Goal: Browse casually

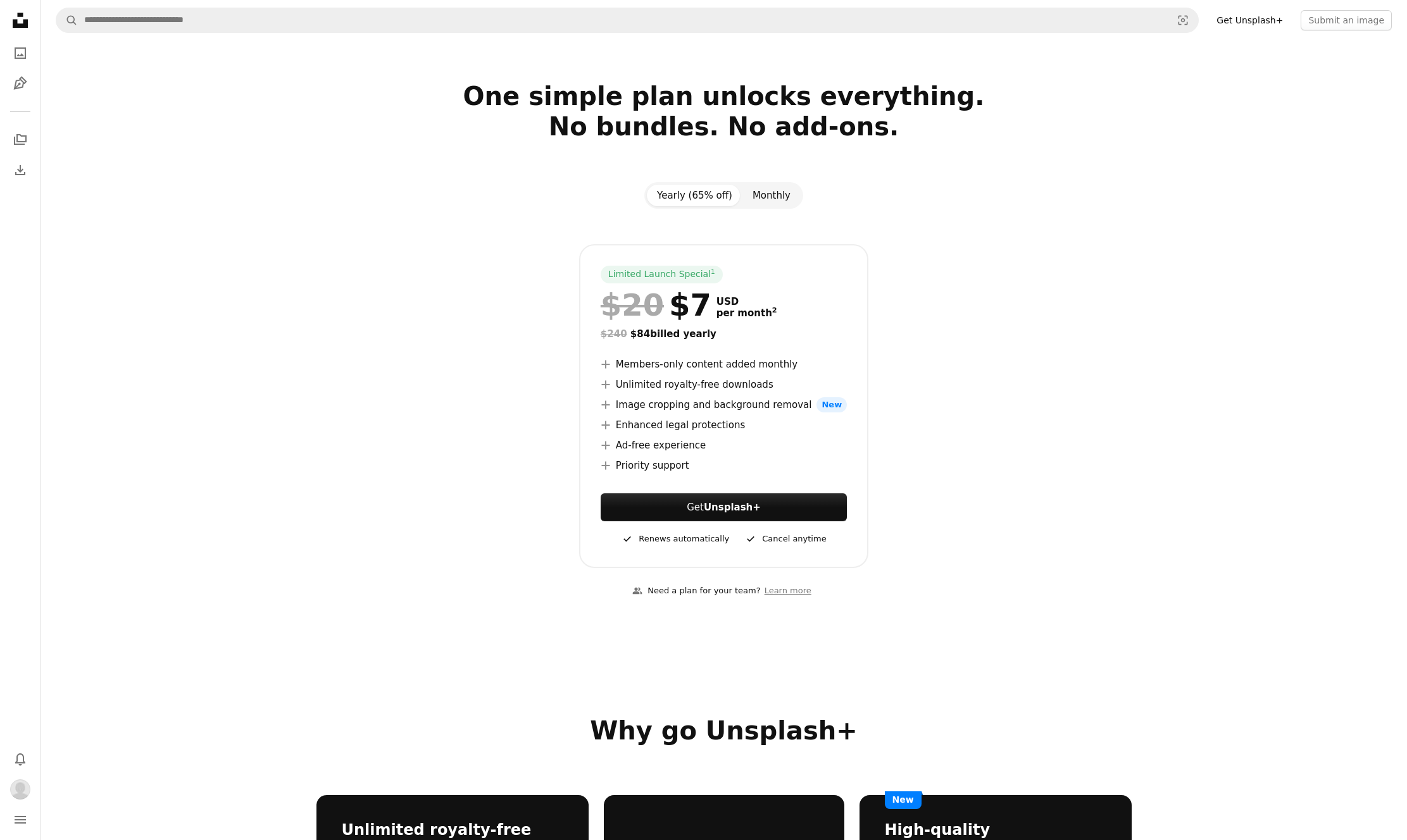
click at [768, 194] on button "Monthly" at bounding box center [772, 195] width 59 height 21
click at [21, 136] on icon "Collections" at bounding box center [21, 140] width 13 height 11
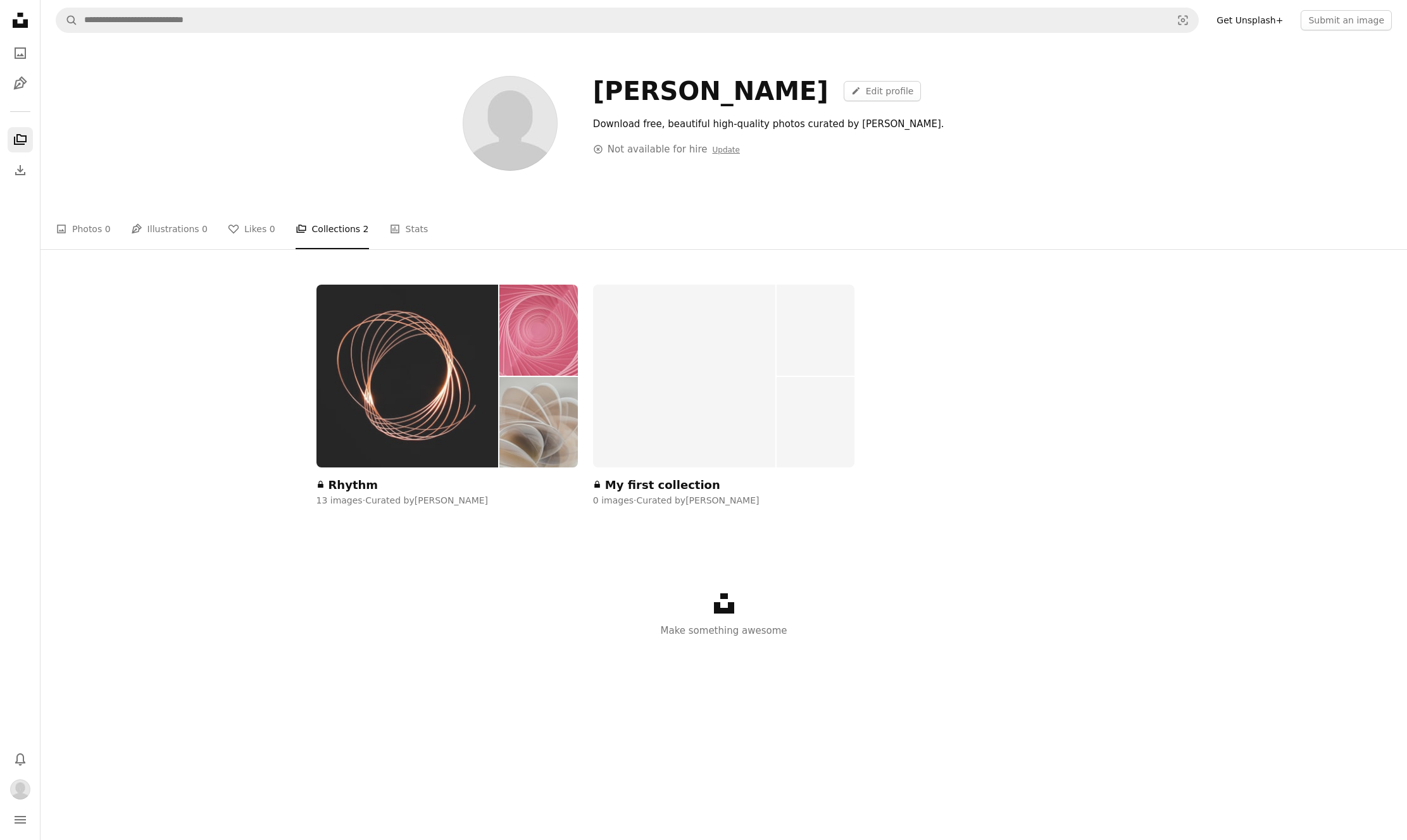
click at [534, 409] on img at bounding box center [538, 422] width 78 height 91
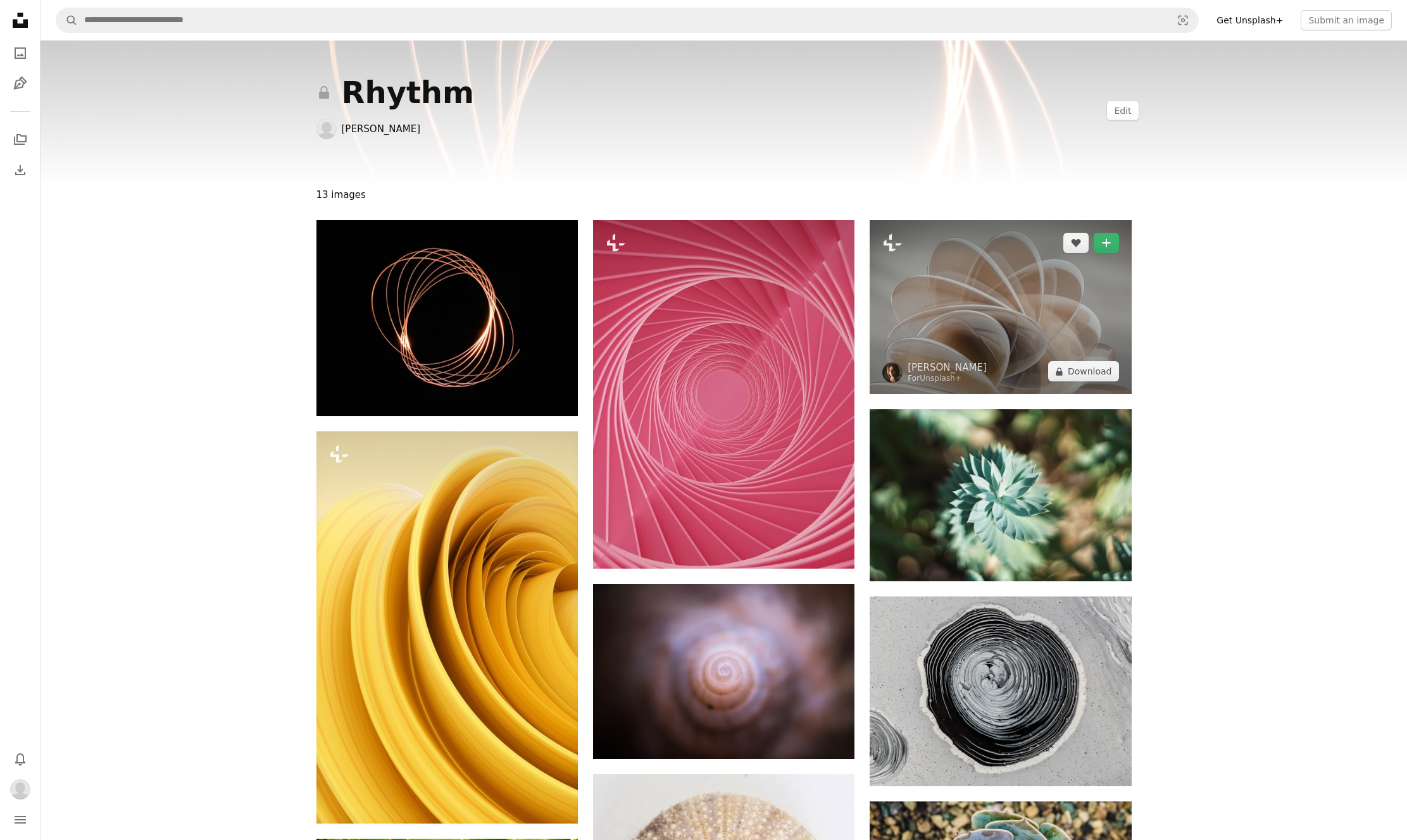
click at [993, 301] on img at bounding box center [1000, 307] width 261 height 174
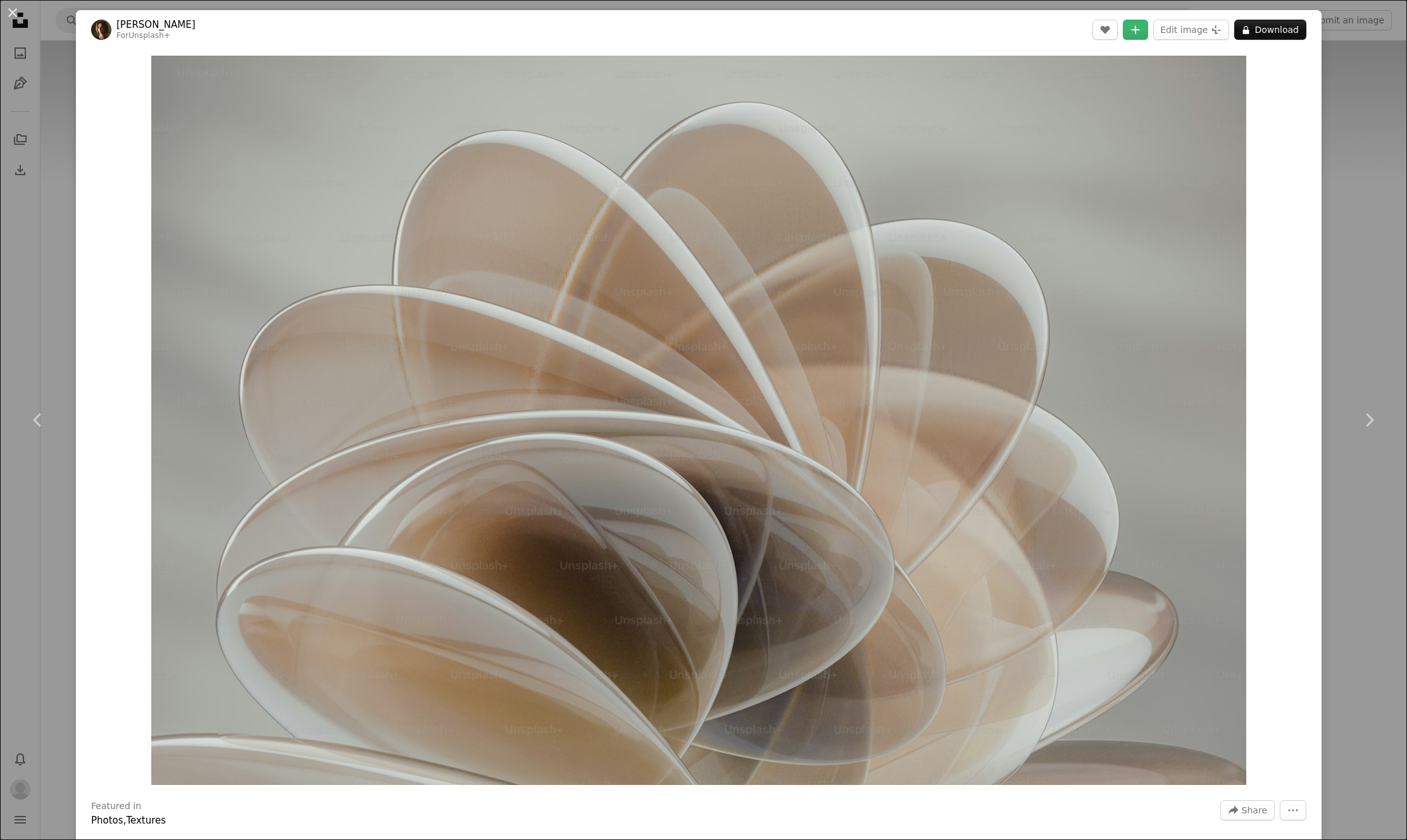
click at [1357, 177] on div "An X shape Chevron left Chevron right [PERSON_NAME] For Unsplash+ A heart A plu…" at bounding box center [704, 420] width 1407 height 840
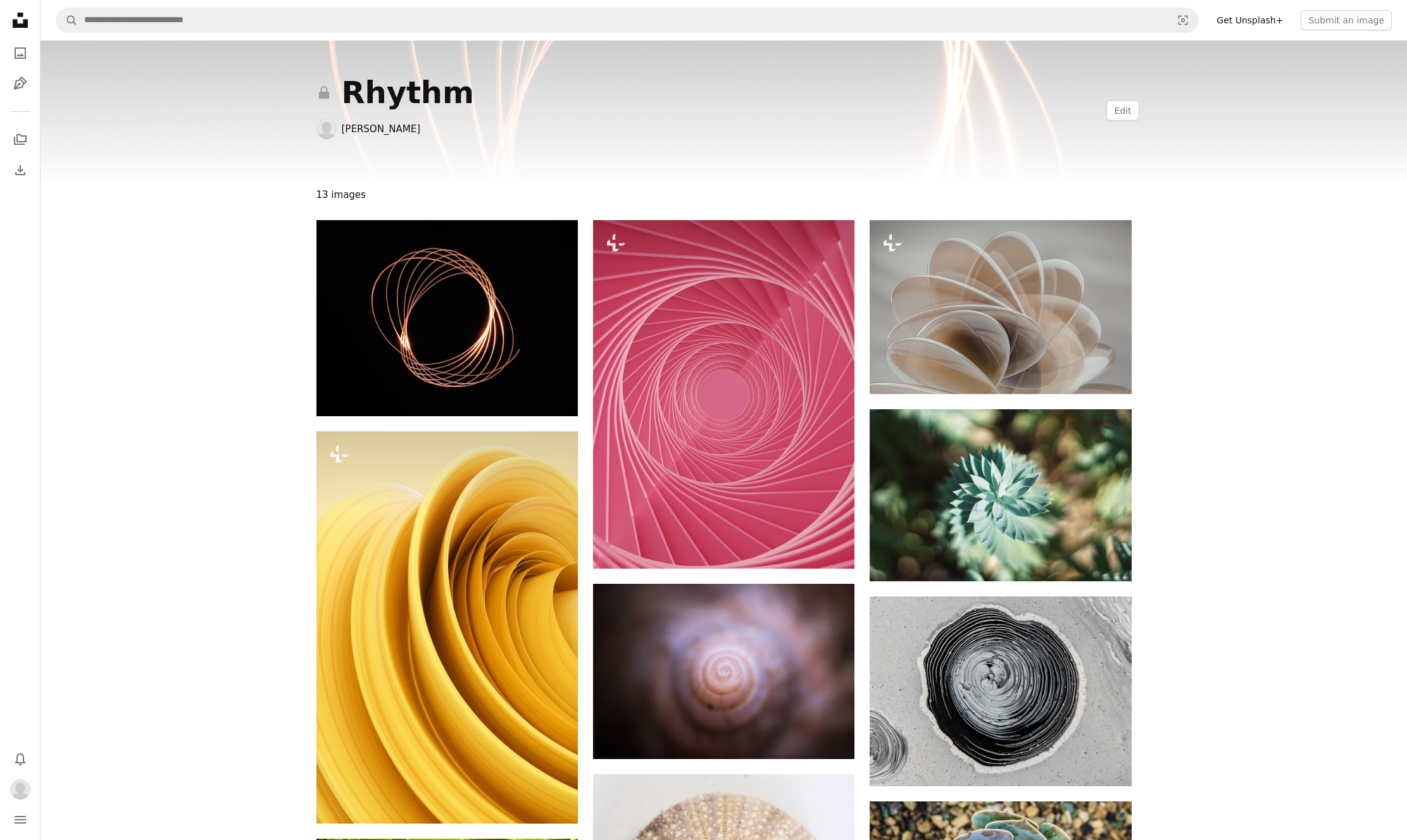
drag, startPoint x: 1269, startPoint y: 20, endPoint x: 1317, endPoint y: 3, distance: 50.9
click at [379, 128] on link "[PERSON_NAME]" at bounding box center [381, 129] width 79 height 13
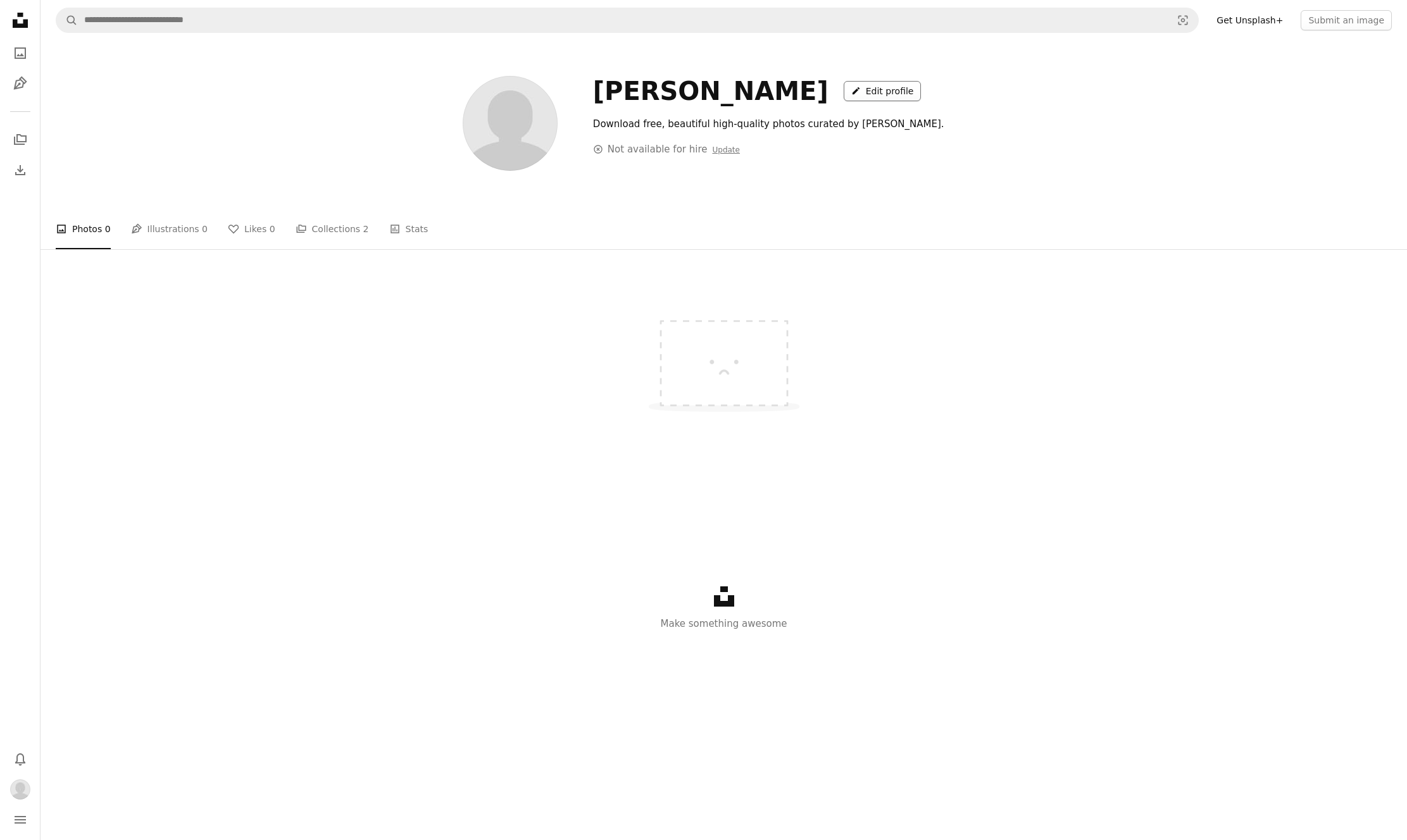
click at [844, 88] on link "A pencil Edit profile" at bounding box center [882, 91] width 78 height 21
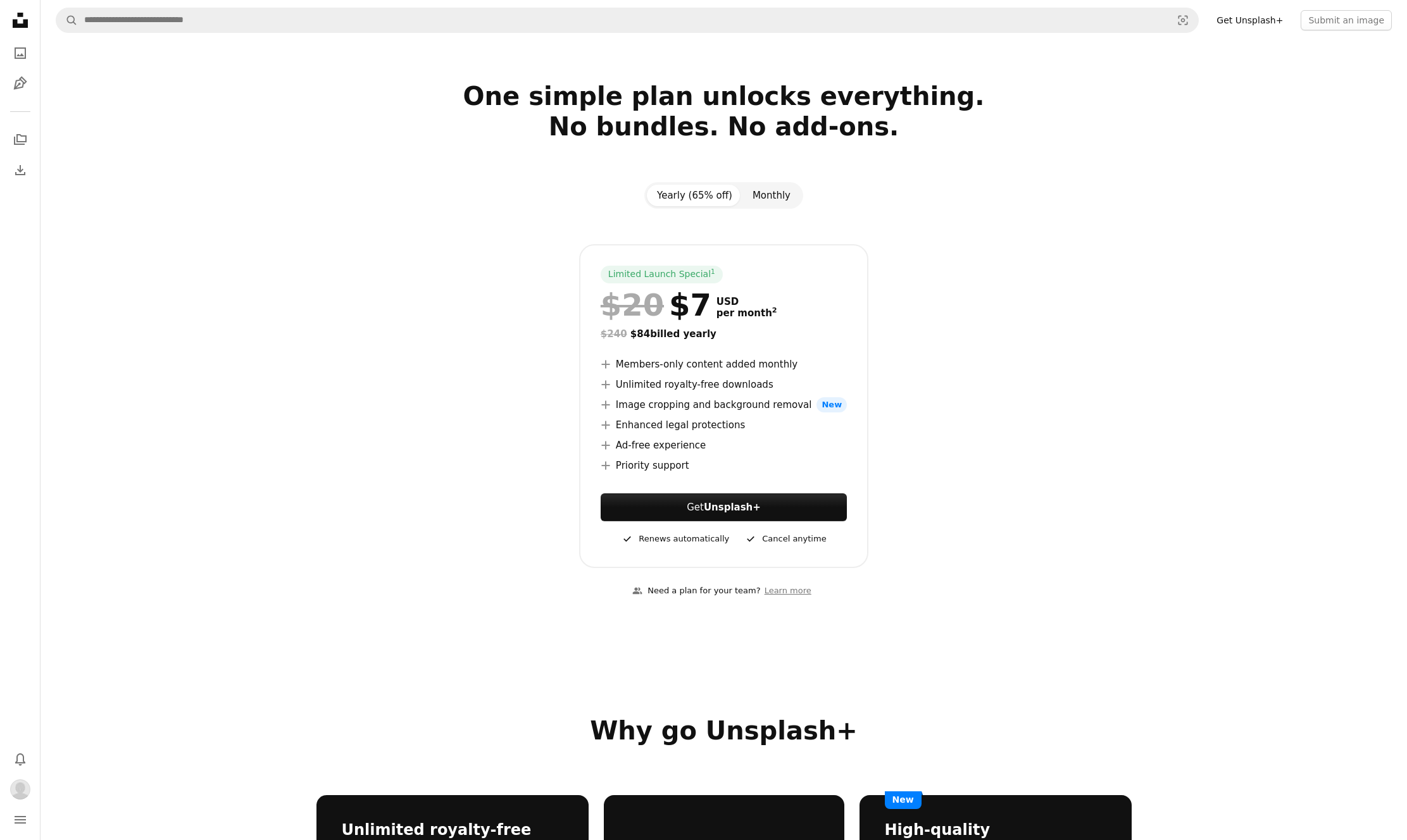
click at [782, 193] on button "Monthly" at bounding box center [772, 195] width 59 height 21
click at [697, 194] on button "Yearly (65% off)" at bounding box center [694, 195] width 96 height 21
click at [773, 193] on button "Monthly" at bounding box center [772, 195] width 59 height 21
